Goal: Information Seeking & Learning: Learn about a topic

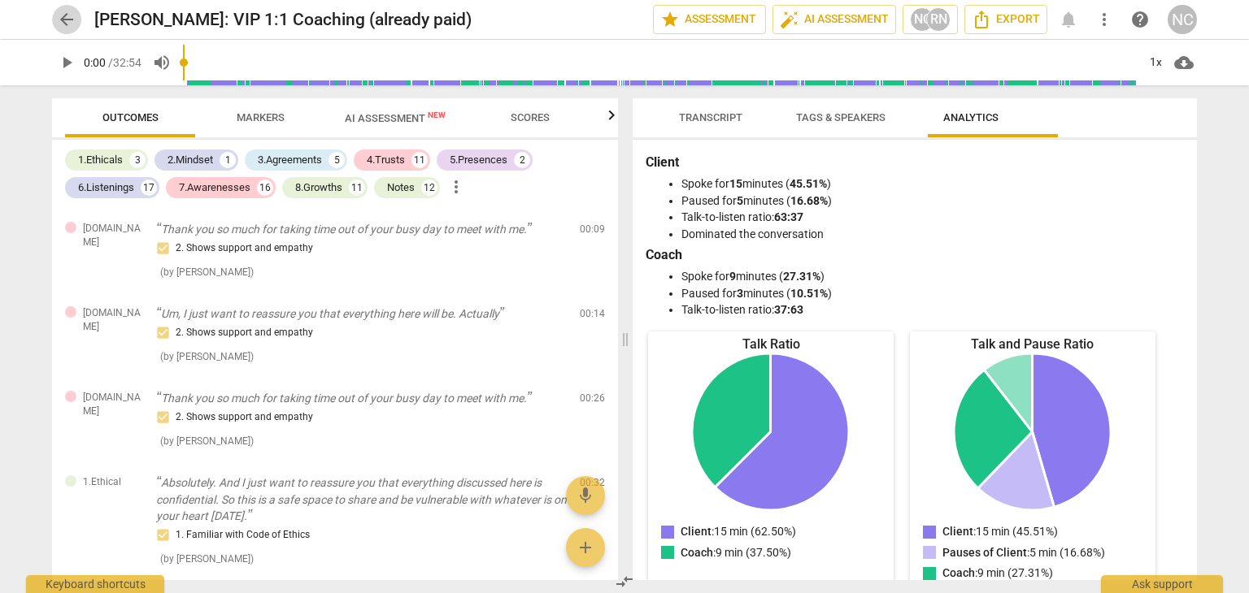
click at [70, 19] on span "arrow_back" at bounding box center [67, 20] width 20 height 20
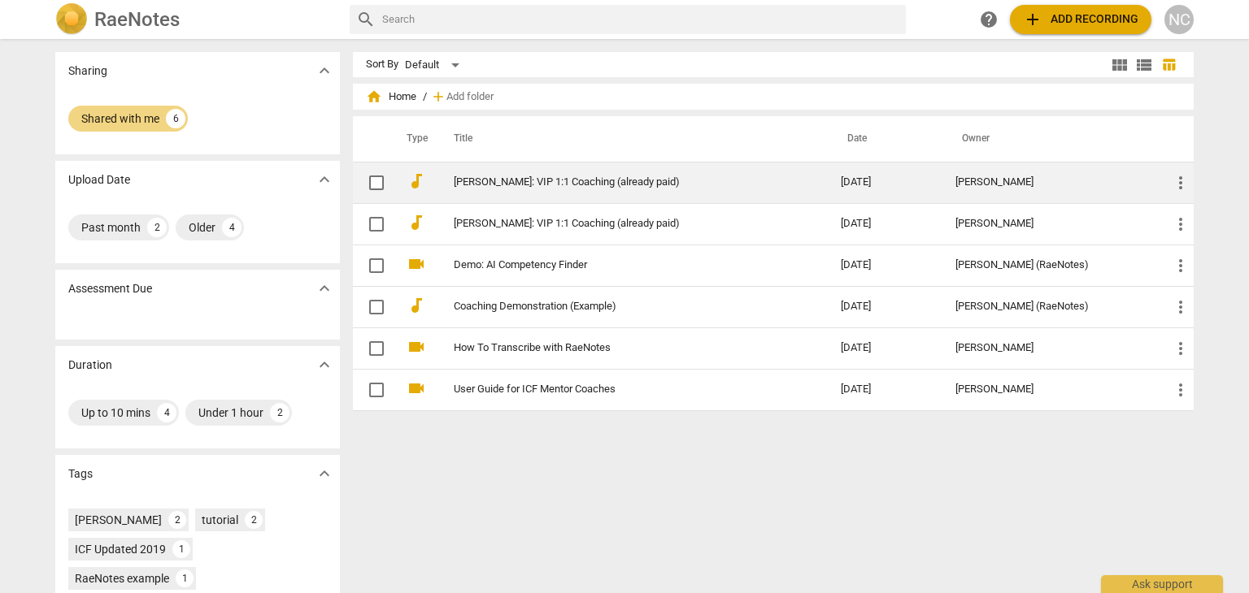
click at [476, 176] on link "[PERSON_NAME]: VIP 1:1 Coaching (already paid)" at bounding box center [618, 182] width 328 height 12
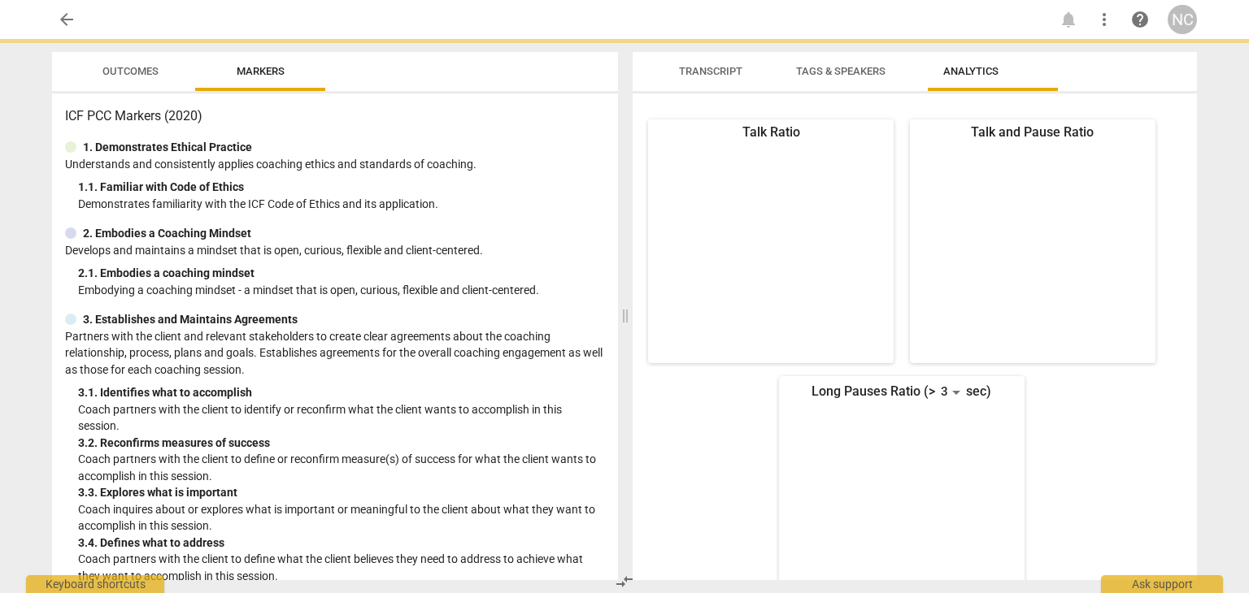
click at [476, 173] on p "Understands and consistently applies coaching ethics and standards of coaching." at bounding box center [335, 164] width 540 height 17
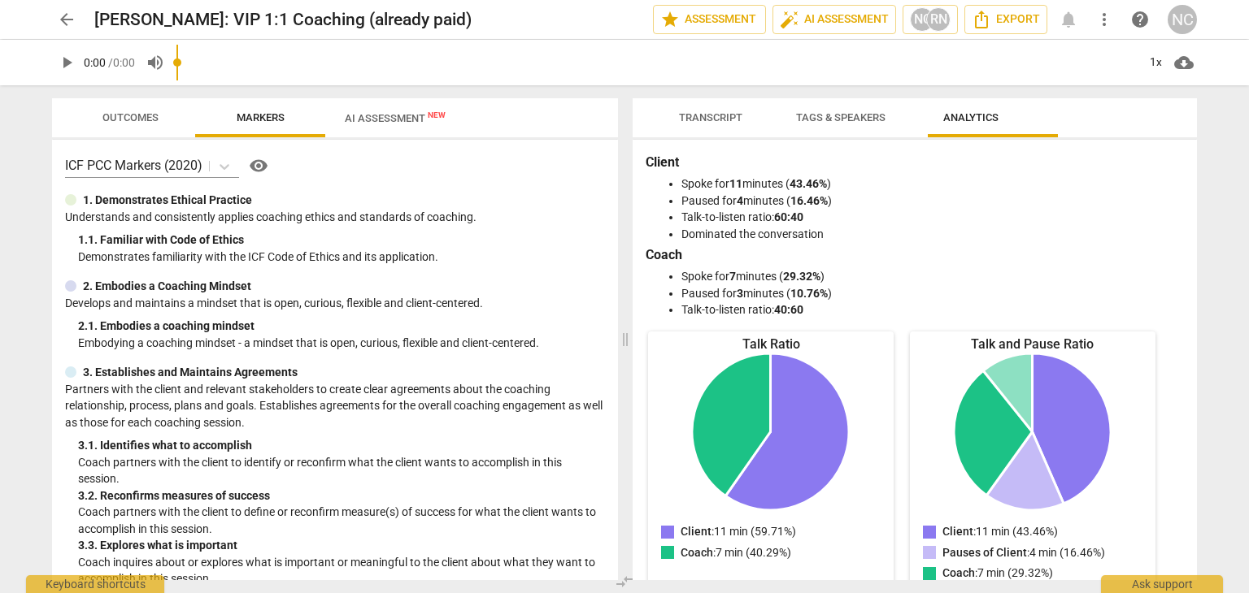
click at [693, 112] on span "Transcript" at bounding box center [710, 117] width 63 height 12
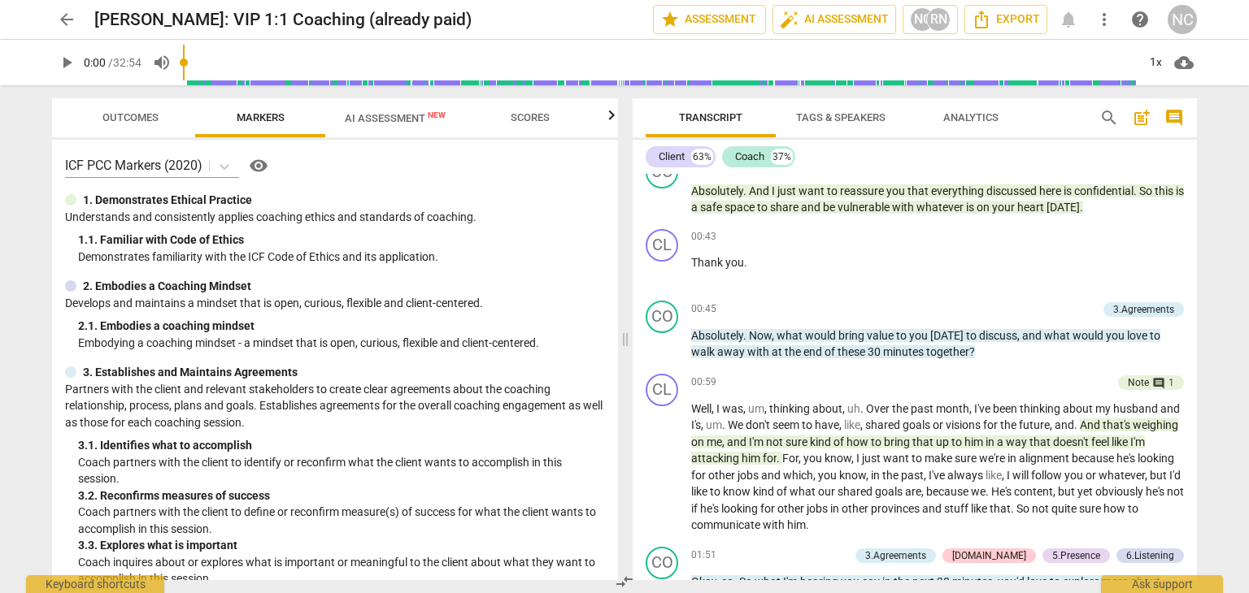
scroll to position [975, 0]
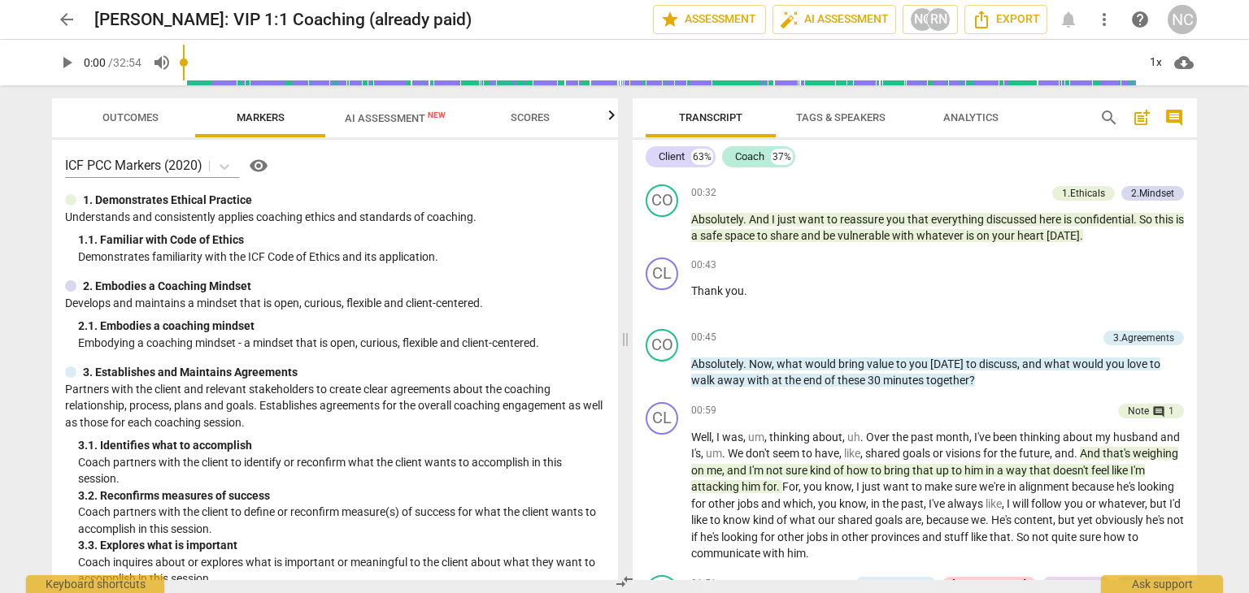
click at [1179, 119] on span "comment" at bounding box center [1174, 118] width 20 height 20
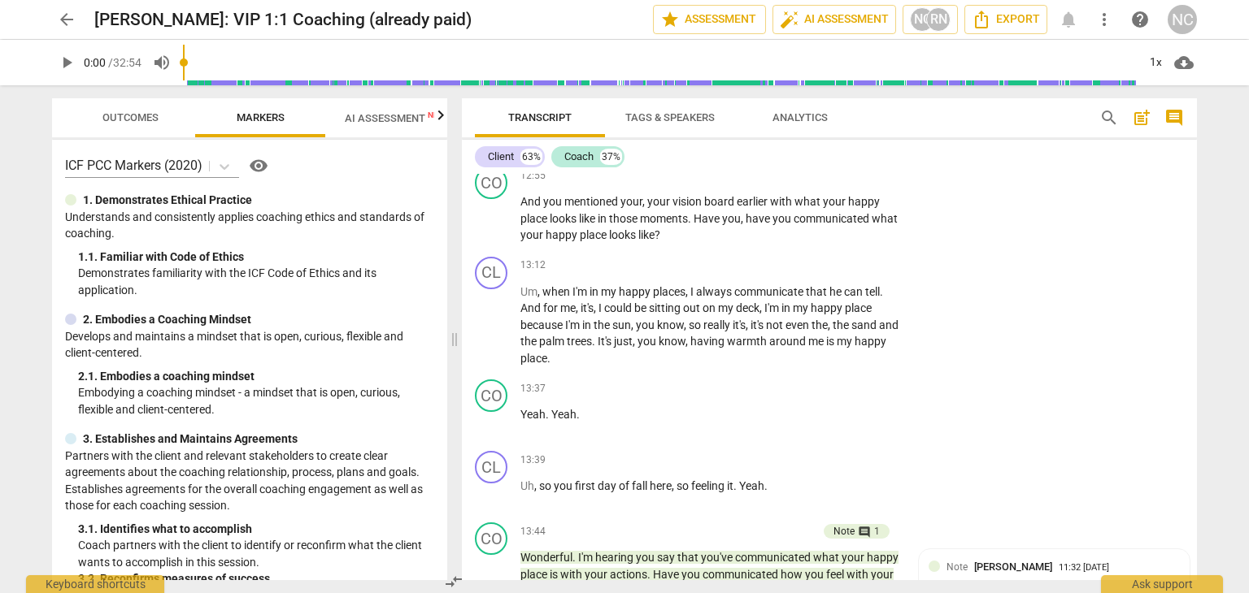
scroll to position [5771, 0]
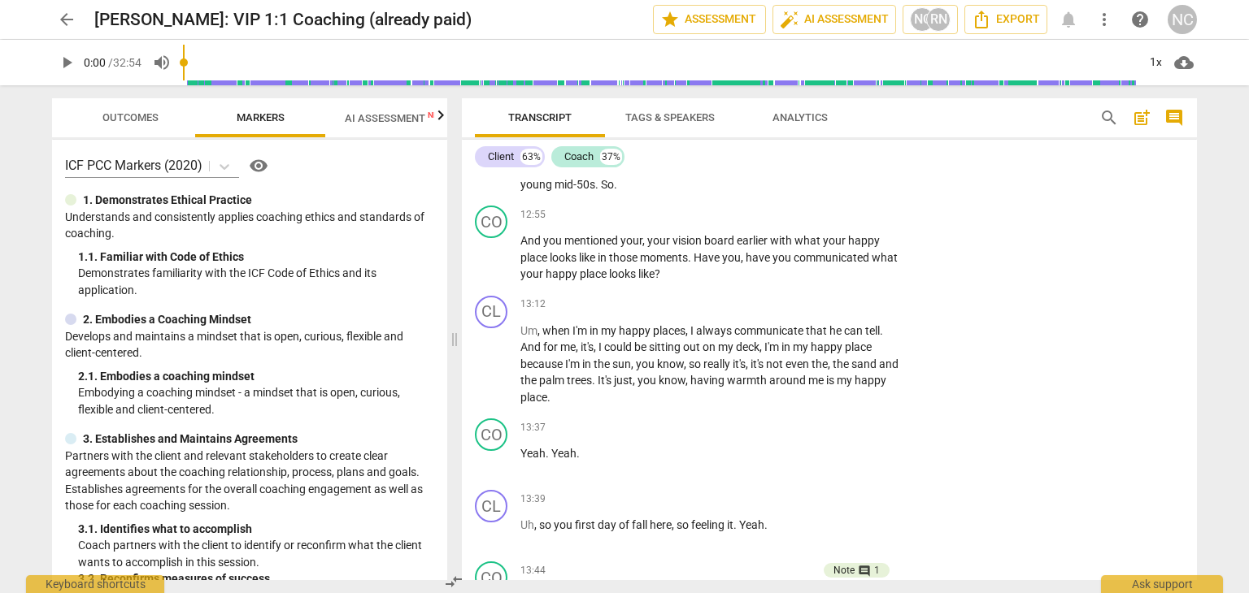
type input "641"
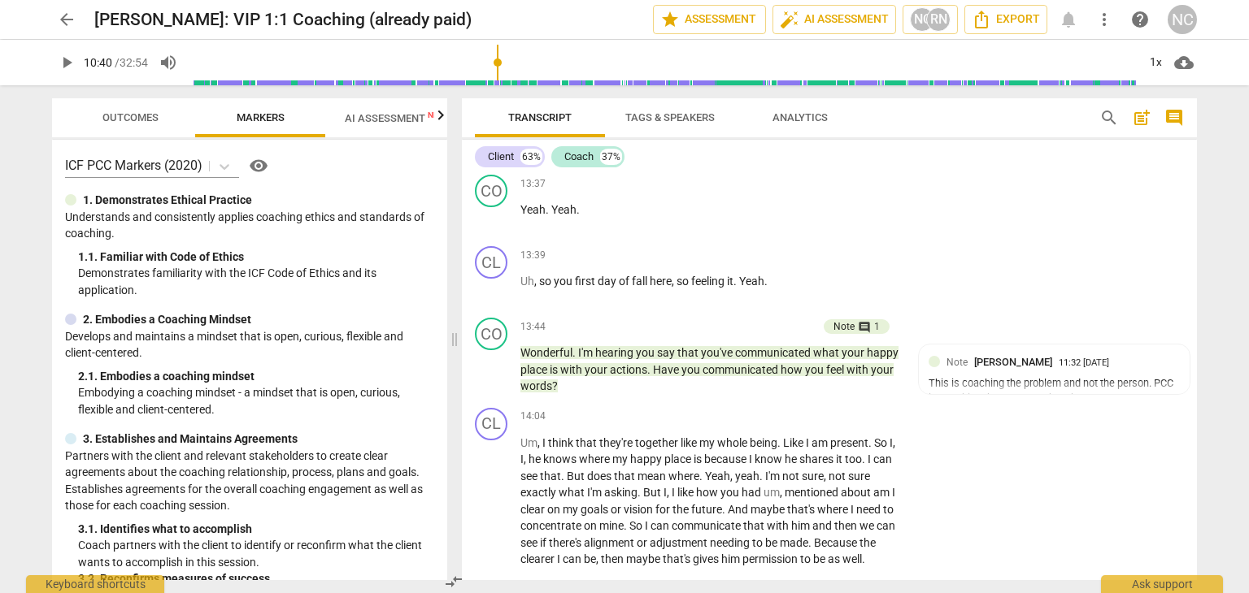
scroll to position [6096, 0]
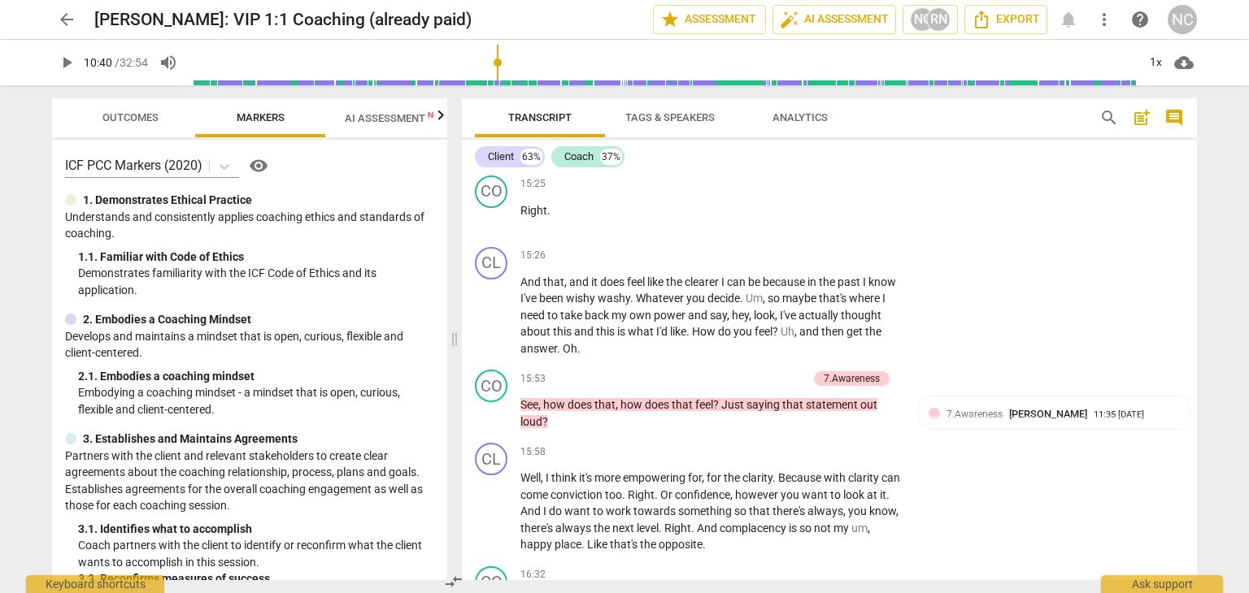
scroll to position [6747, 0]
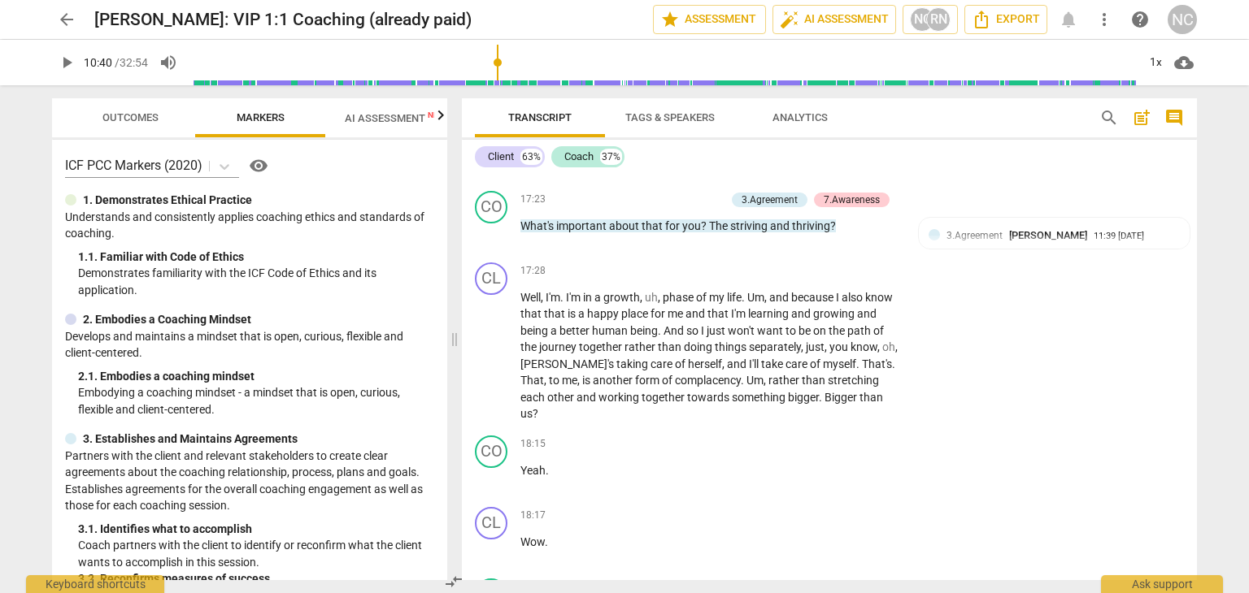
scroll to position [7559, 0]
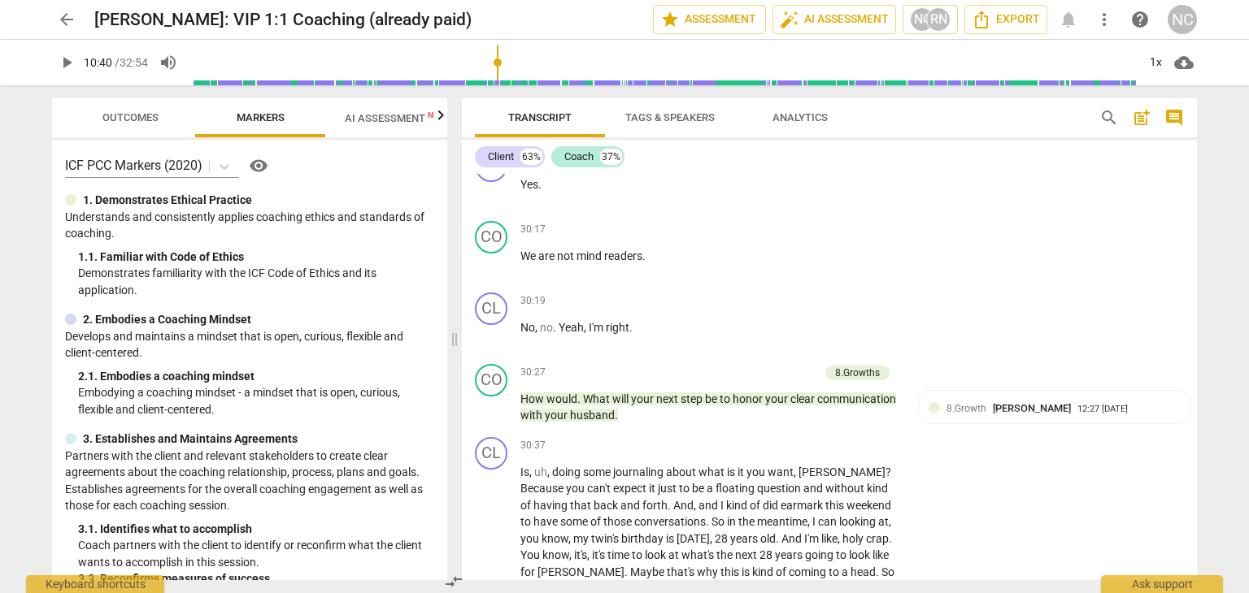
scroll to position [12193, 0]
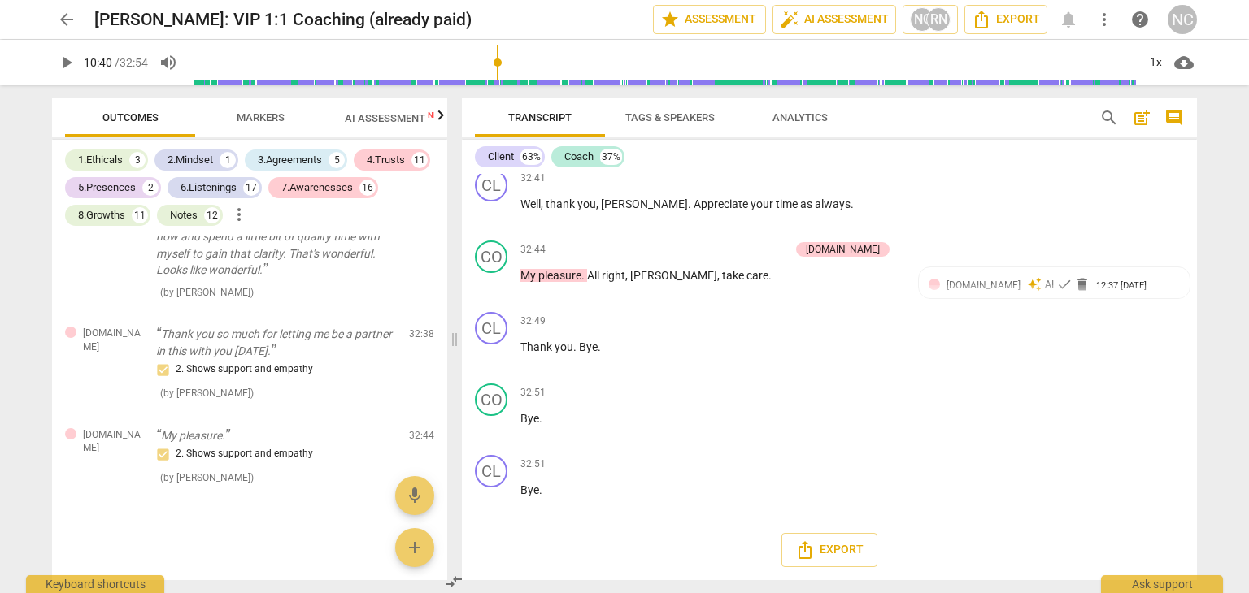
scroll to position [14225, 0]
drag, startPoint x: 1190, startPoint y: 545, endPoint x: 1163, endPoint y: 179, distance: 366.8
click at [1163, 179] on div "format_bold format_list_bulleted [PERSON_NAME] delete Summary: This was an auth…" at bounding box center [829, 377] width 735 height 406
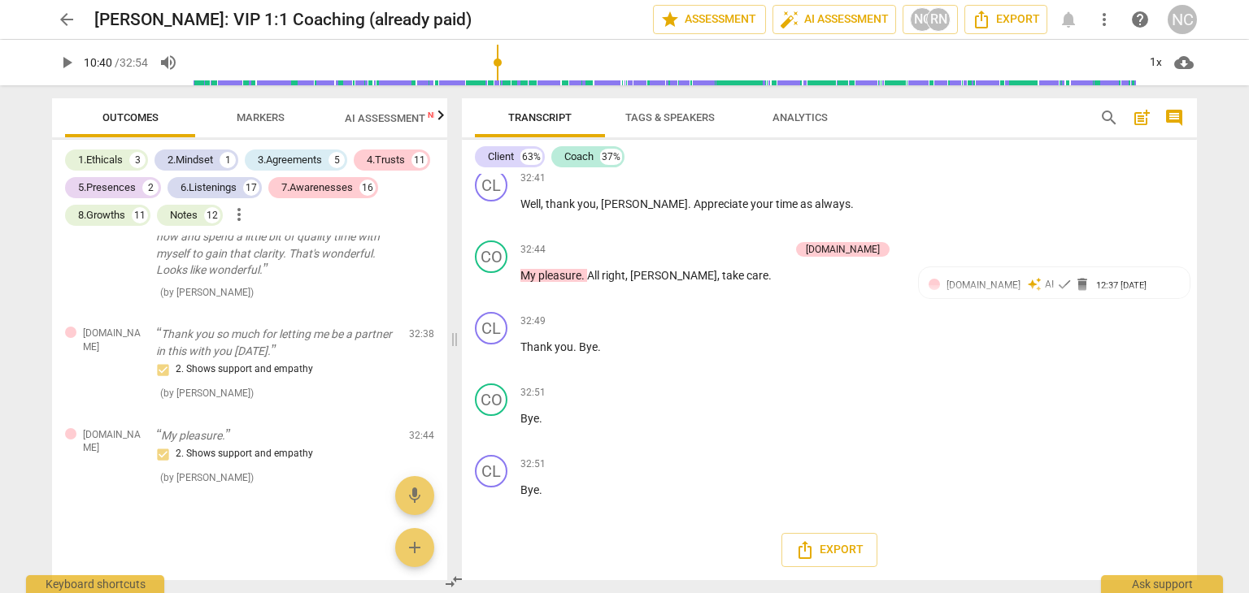
scroll to position [15025, 0]
click at [1196, 540] on div "Transcript Tags & Speakers Analytics search post_add comment Client 63% Coach 3…" at bounding box center [832, 339] width 754 height 508
click at [244, 117] on span "Markers" at bounding box center [261, 117] width 48 height 12
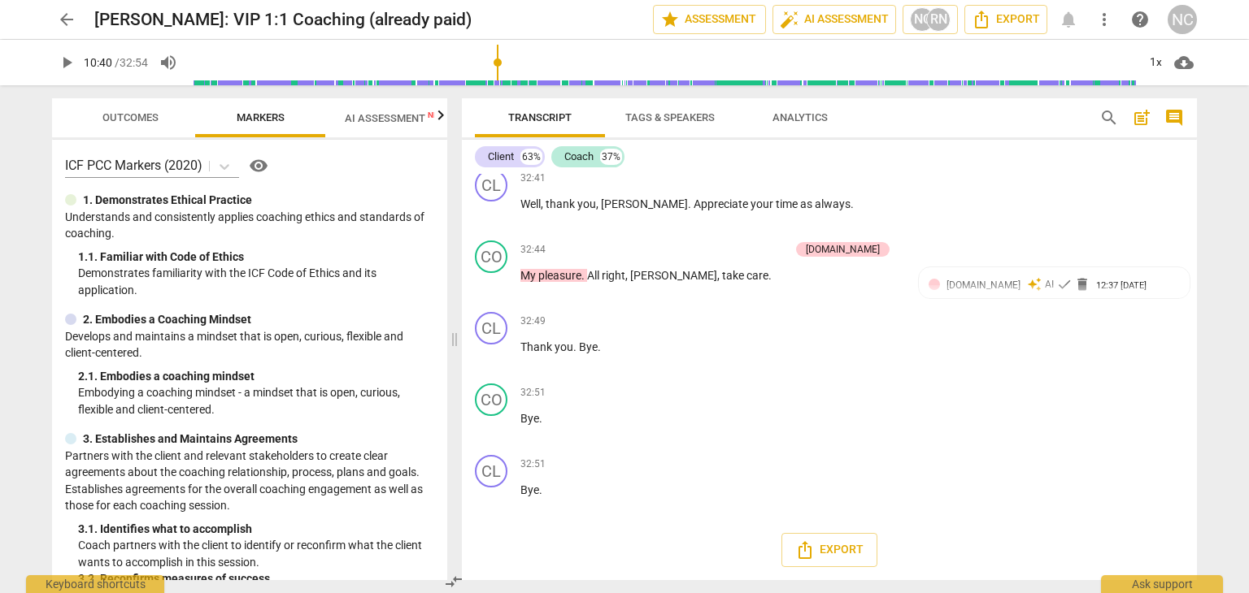
click at [137, 112] on span "Outcomes" at bounding box center [130, 117] width 56 height 12
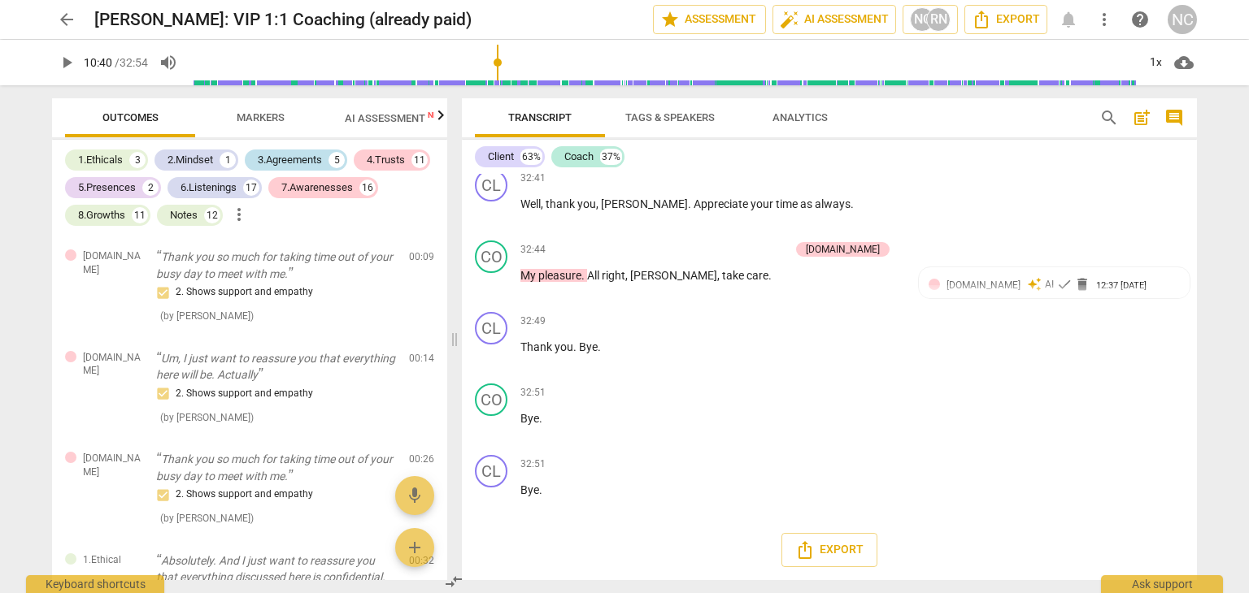
click at [300, 160] on div "3.Agreements" at bounding box center [290, 160] width 64 height 16
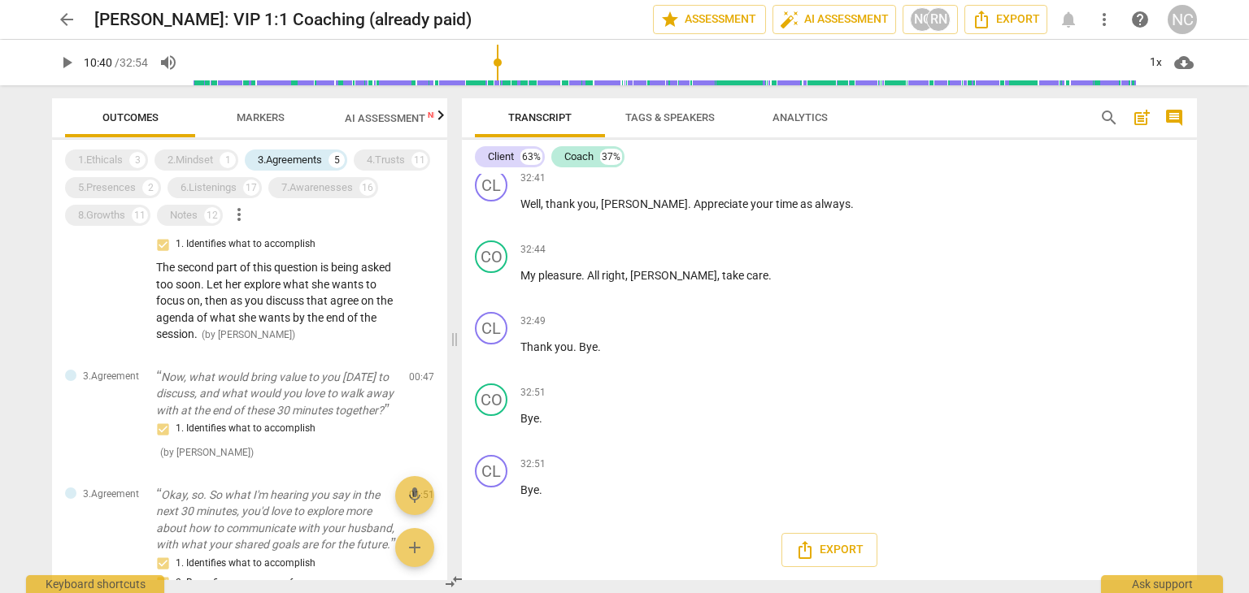
scroll to position [14501, 0]
click at [63, 26] on span "arrow_back" at bounding box center [67, 20] width 20 height 20
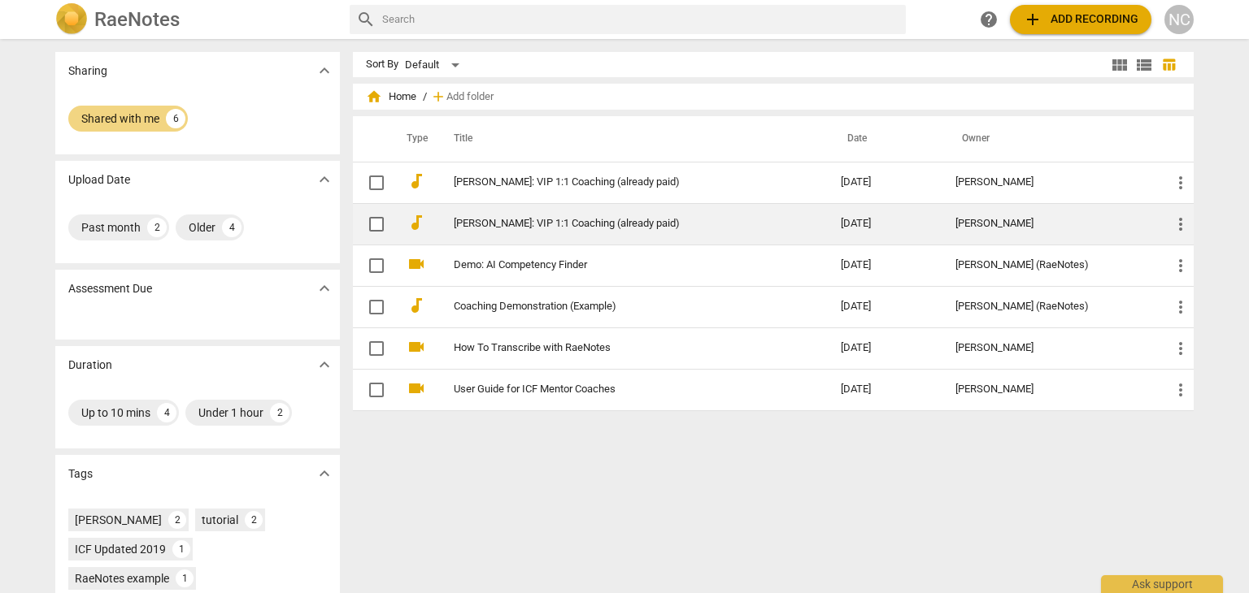
click at [493, 225] on link "[PERSON_NAME]: VIP 1:1 Coaching (already paid)" at bounding box center [618, 224] width 328 height 12
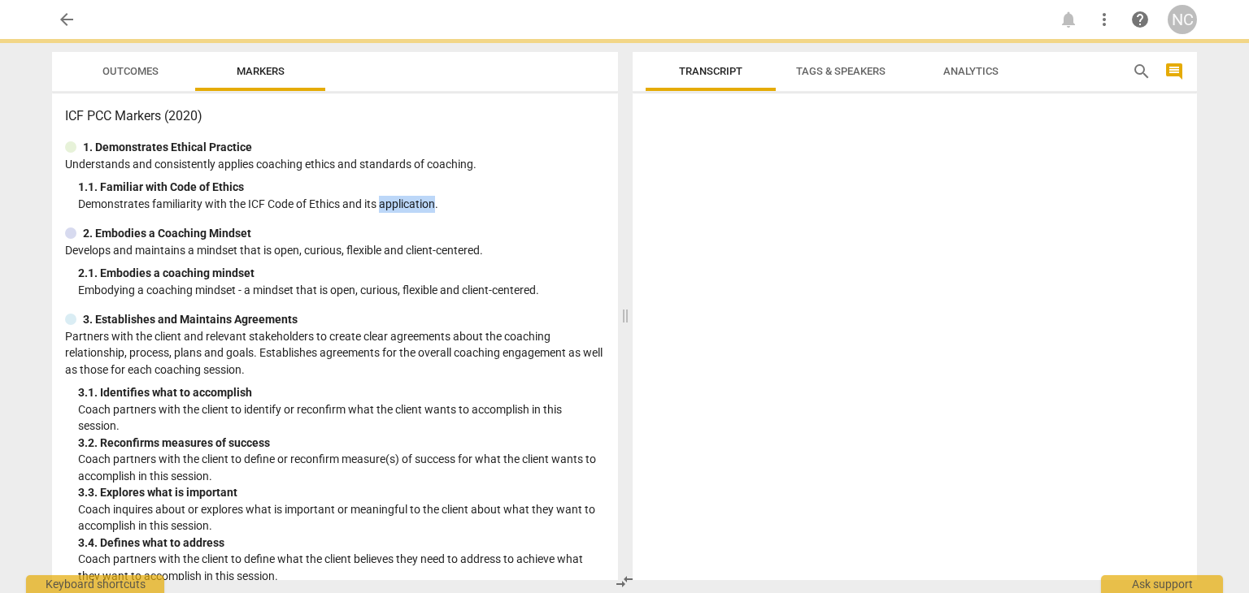
click at [493, 213] on p "Demonstrates familiarity with the ICF Code of Ethics and its application." at bounding box center [341, 204] width 527 height 17
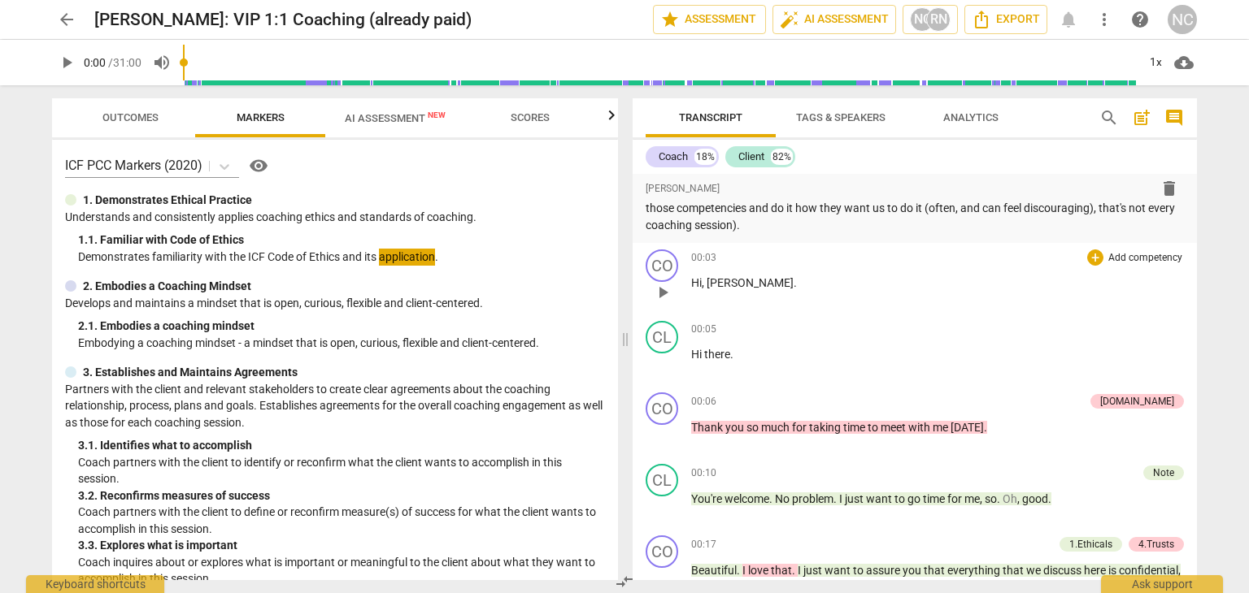
scroll to position [732, 0]
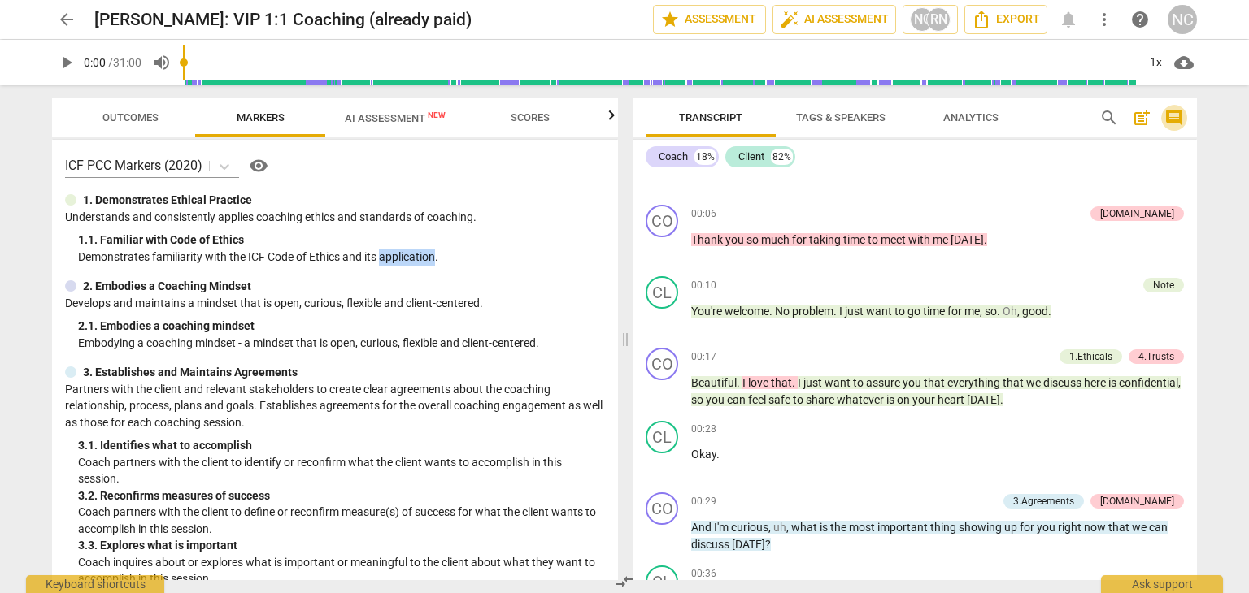
click at [1181, 114] on span "comment" at bounding box center [1174, 118] width 20 height 20
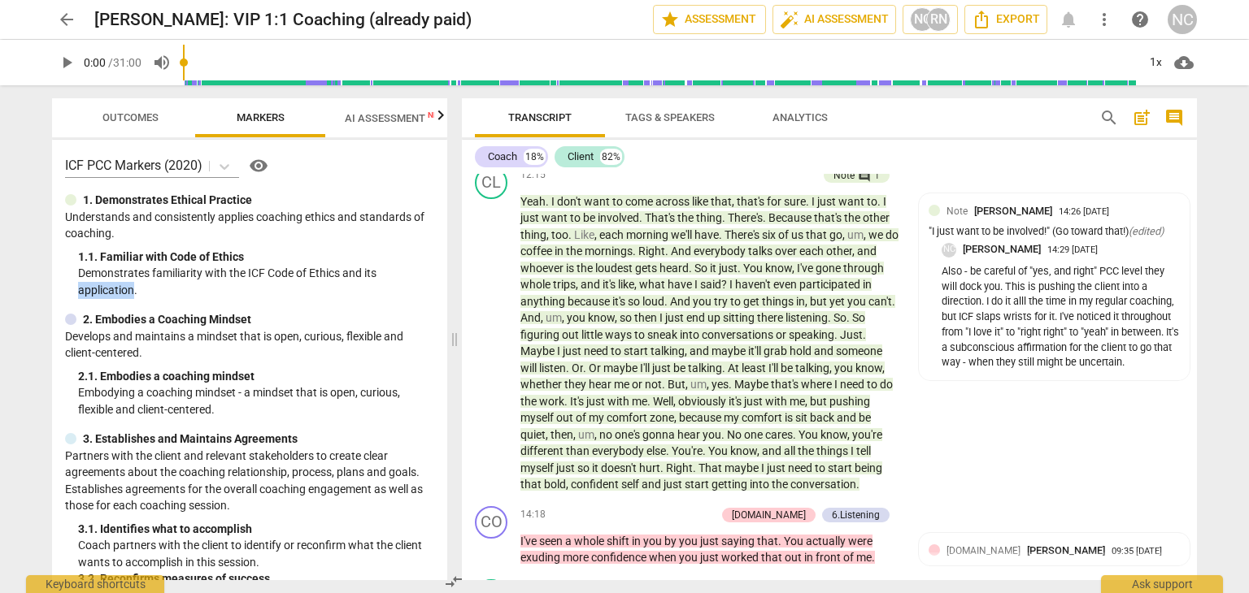
scroll to position [3878, 0]
